Goal: Task Accomplishment & Management: Complete application form

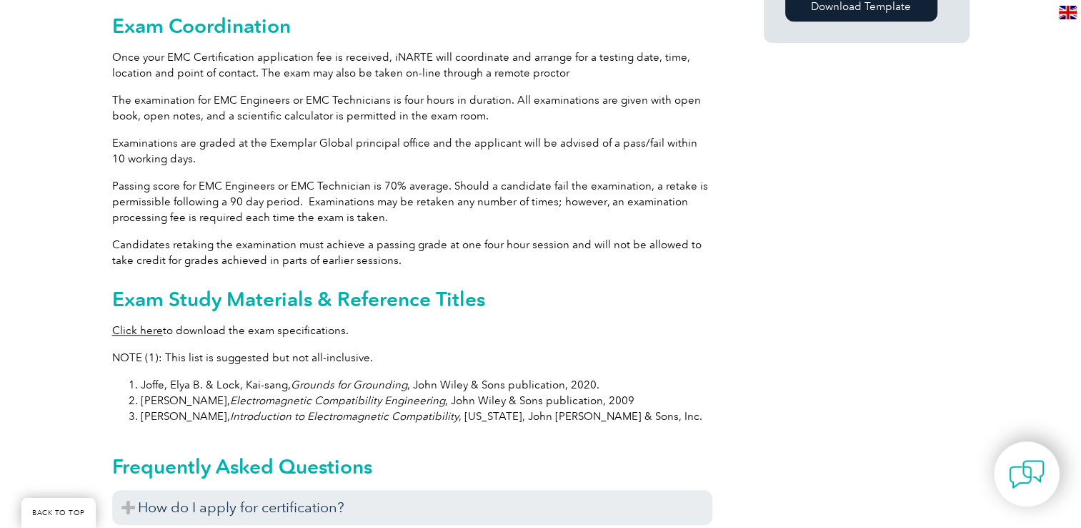
scroll to position [1358, 0]
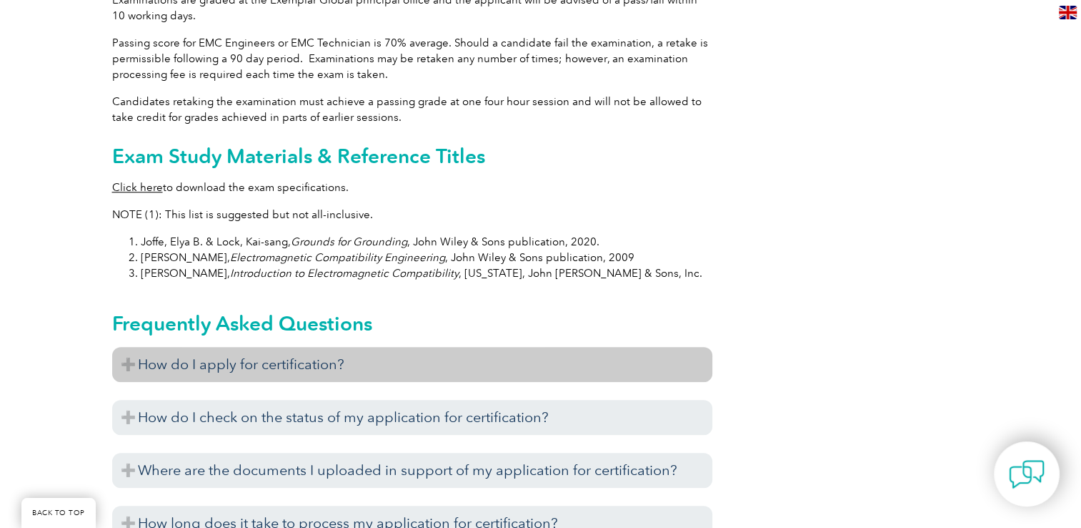
click at [356, 352] on h3 "How do I apply for certification?" at bounding box center [412, 364] width 600 height 35
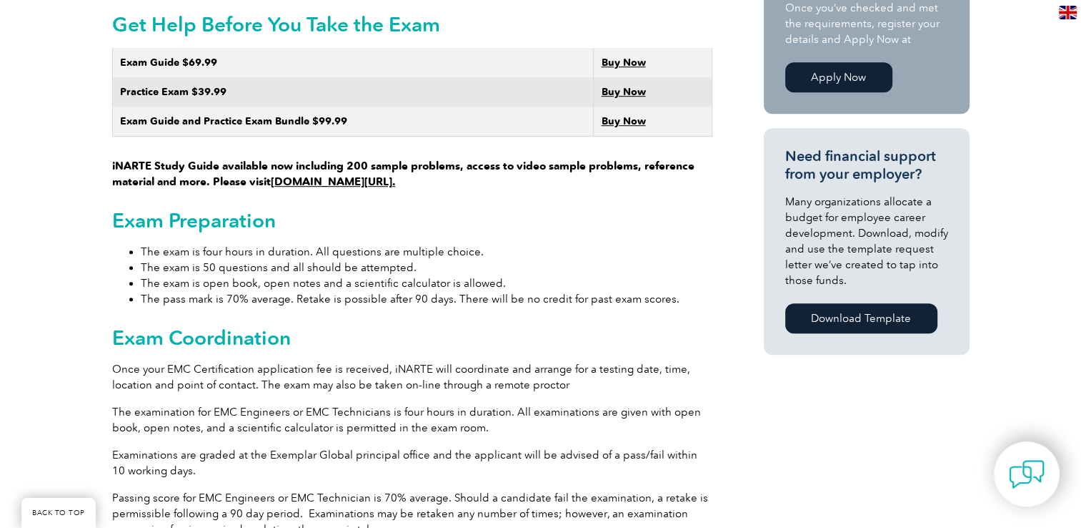
scroll to position [715, 0]
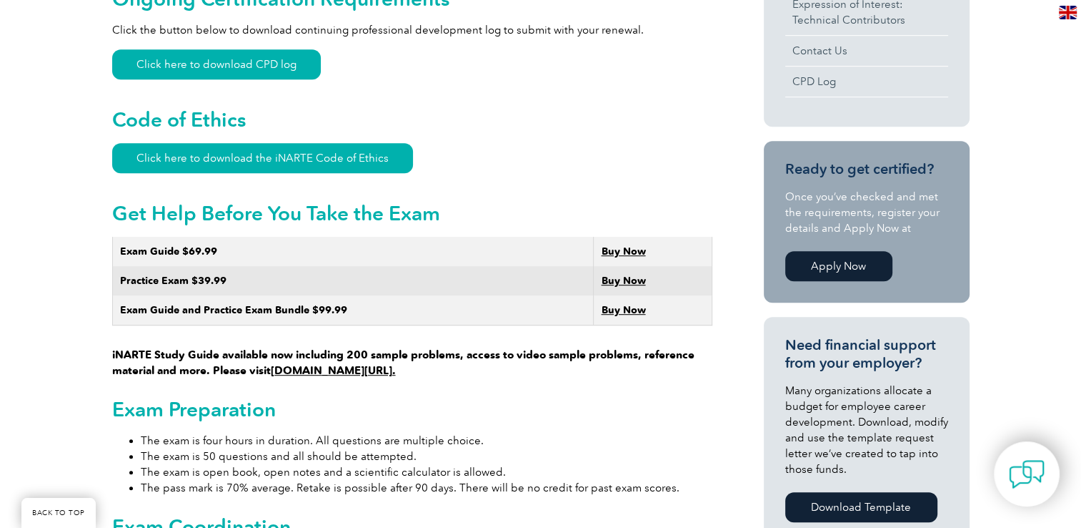
click at [394, 364] on link "[DOMAIN_NAME][URL]." at bounding box center [333, 370] width 125 height 13
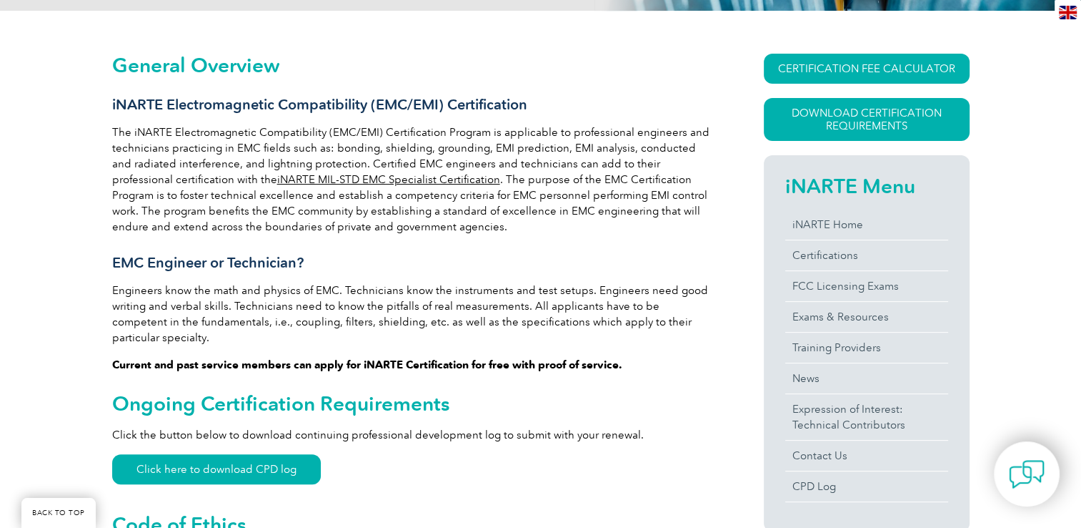
scroll to position [286, 0]
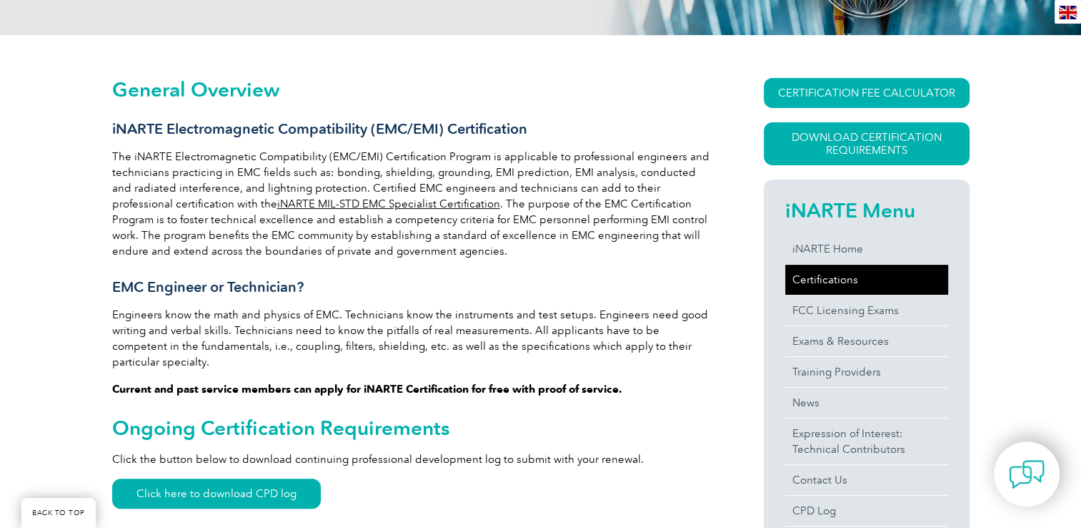
click at [815, 282] on link "Certifications" at bounding box center [867, 279] width 163 height 30
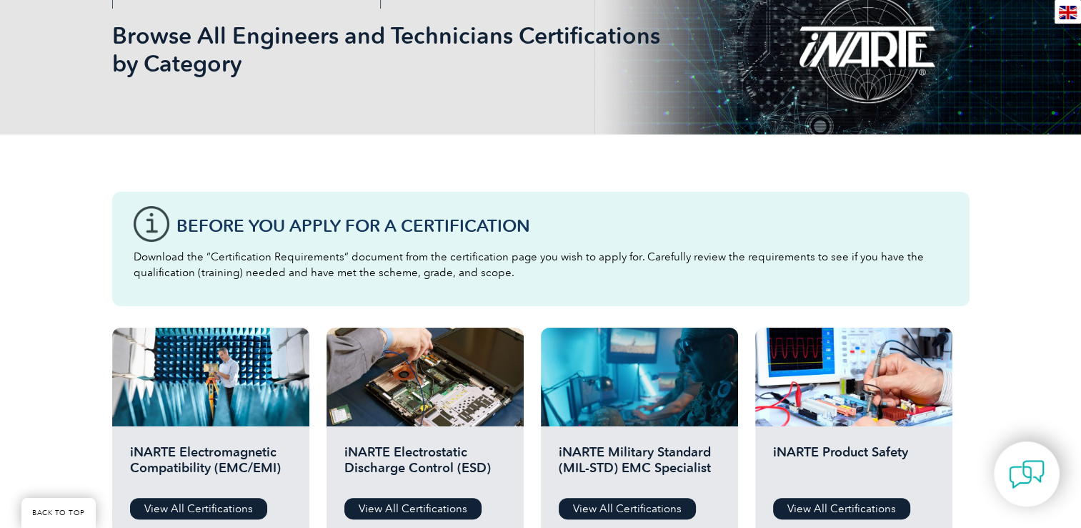
scroll to position [286, 0]
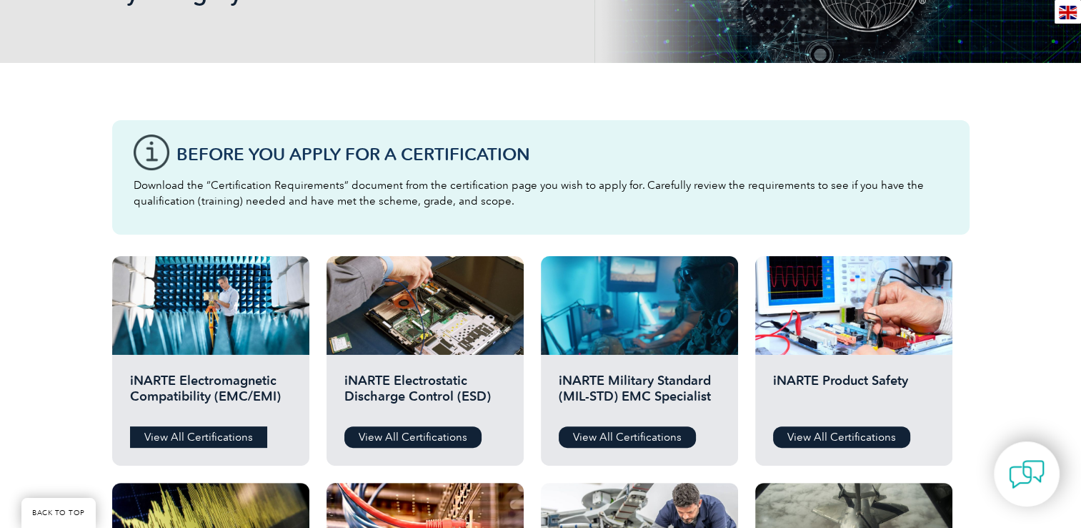
click at [234, 436] on link "View All Certifications" at bounding box center [198, 436] width 137 height 21
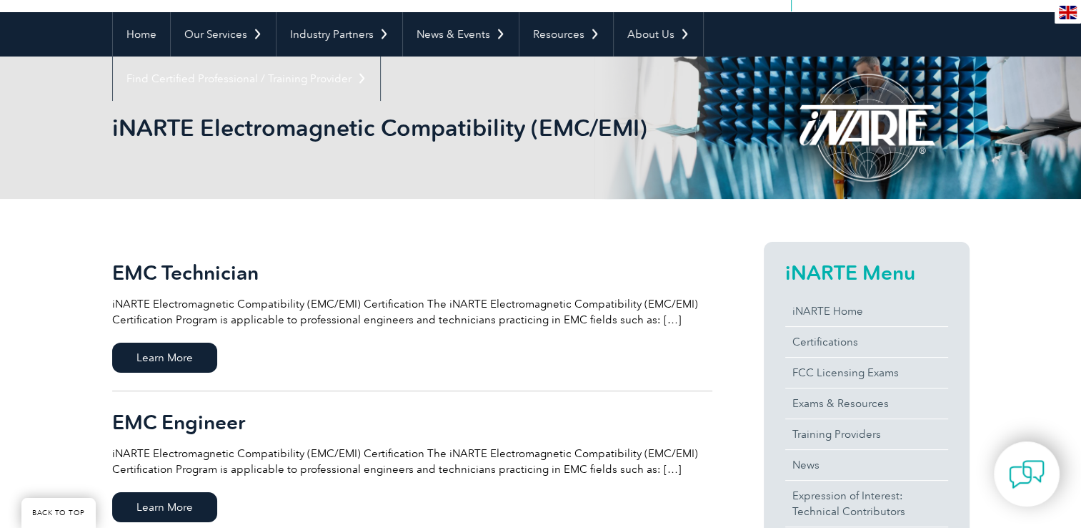
scroll to position [214, 0]
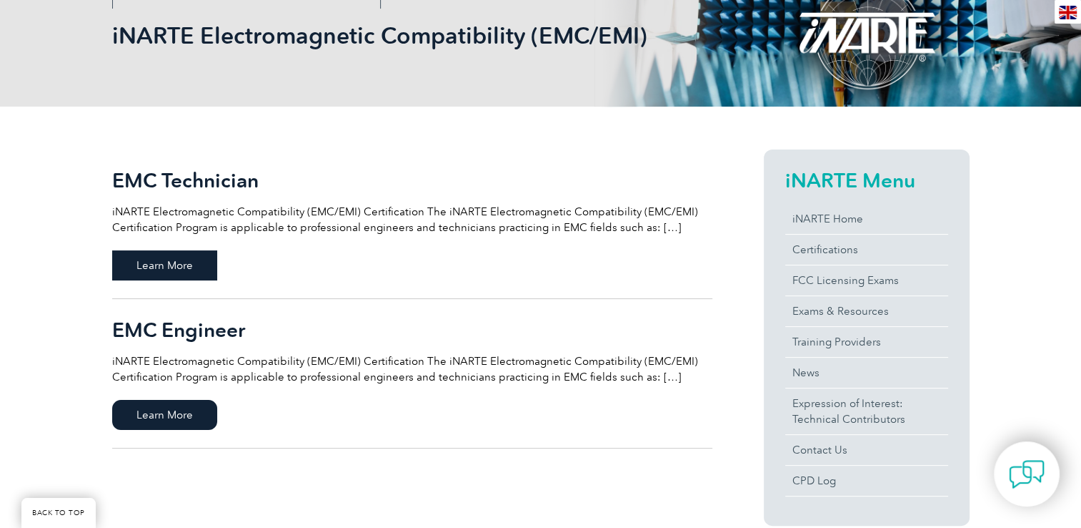
click at [195, 267] on span "Learn More" at bounding box center [164, 265] width 105 height 30
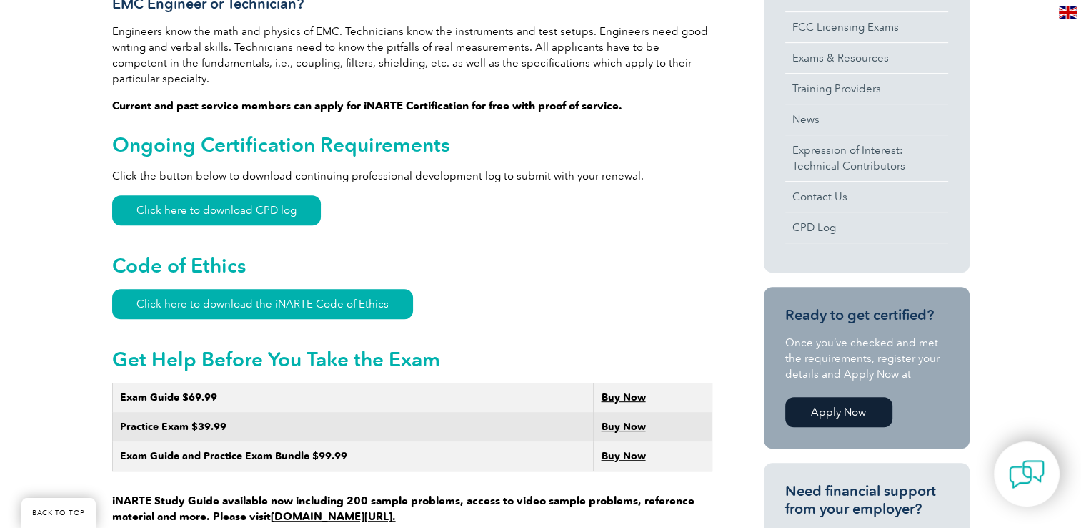
scroll to position [643, 0]
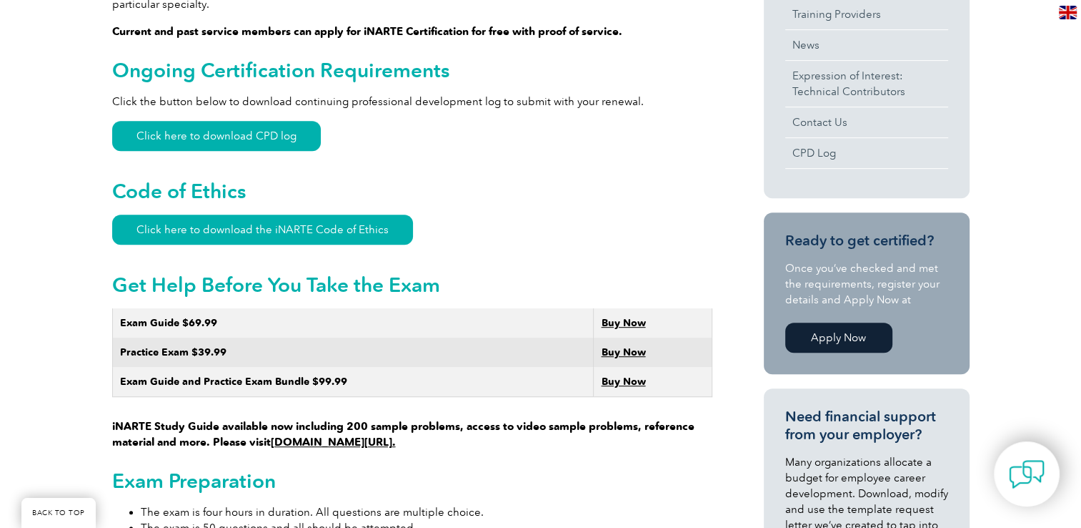
click at [836, 340] on link "Apply Now" at bounding box center [839, 337] width 107 height 30
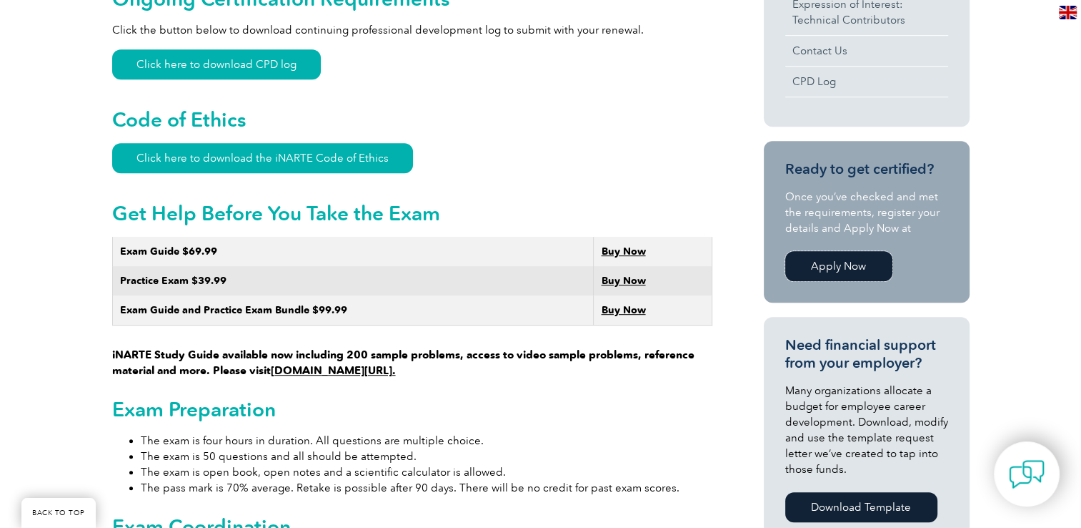
scroll to position [786, 0]
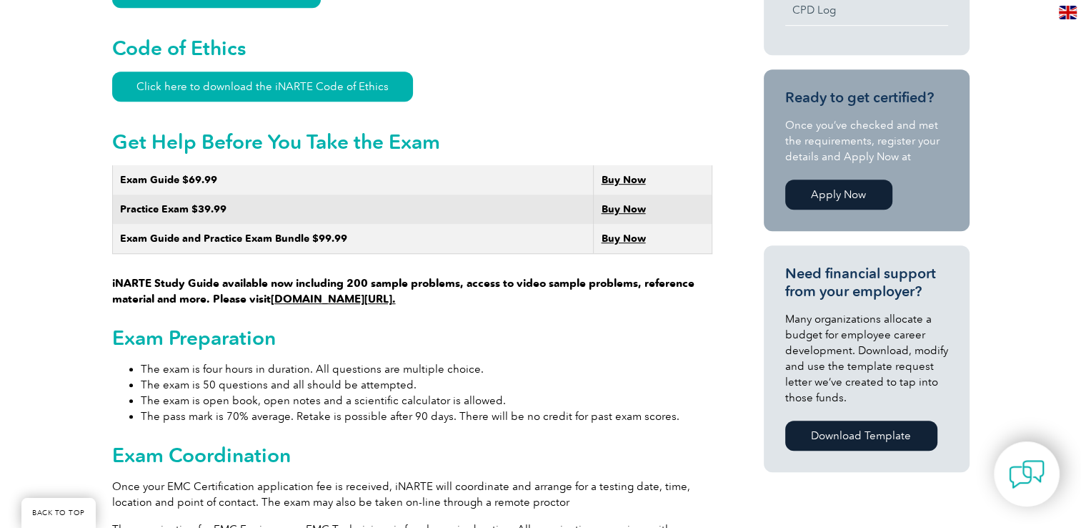
click at [876, 436] on link "Download Template" at bounding box center [862, 435] width 152 height 30
